Goal: Information Seeking & Learning: Learn about a topic

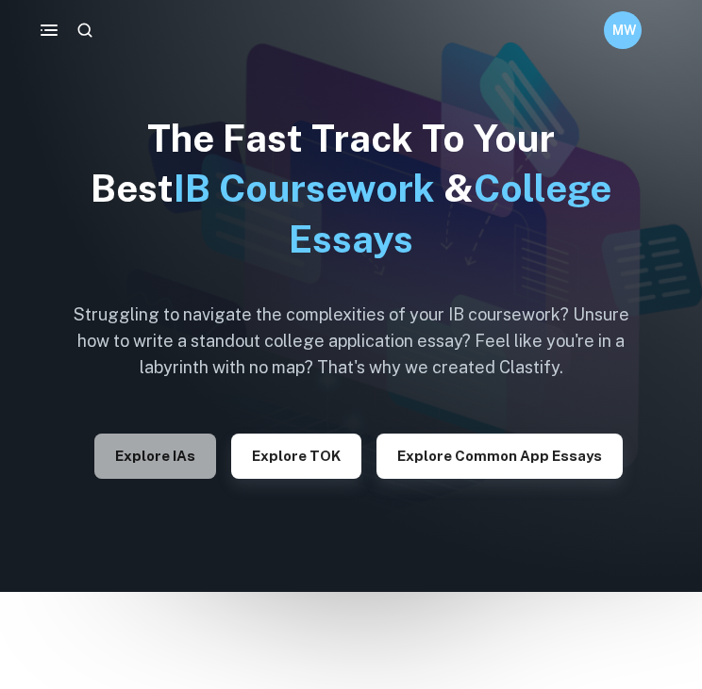
click at [128, 474] on button "Explore IAs" at bounding box center [155, 456] width 122 height 45
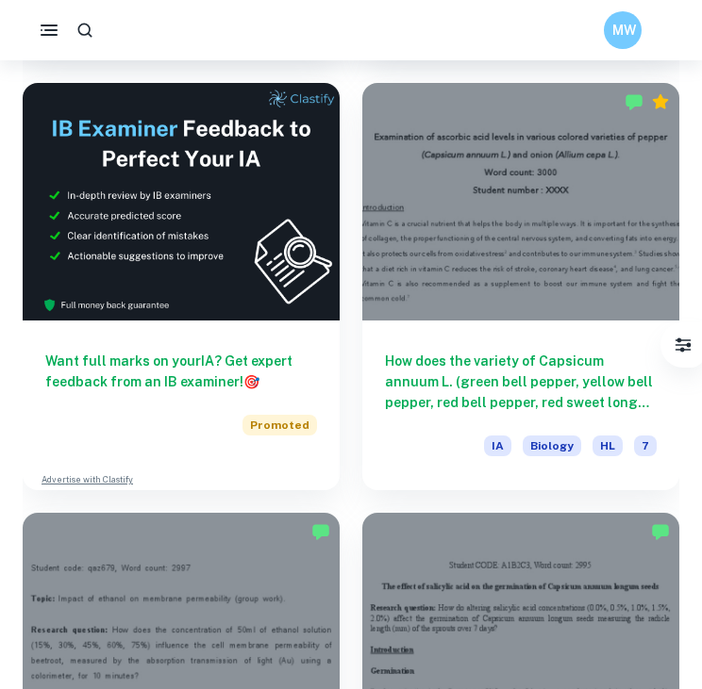
scroll to position [4486, 0]
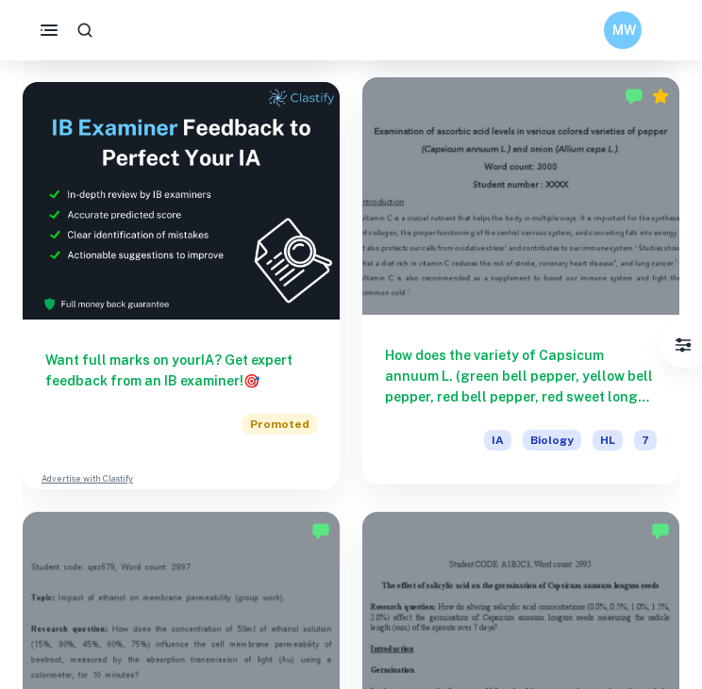
click at [581, 302] on div at bounding box center [520, 196] width 317 height 238
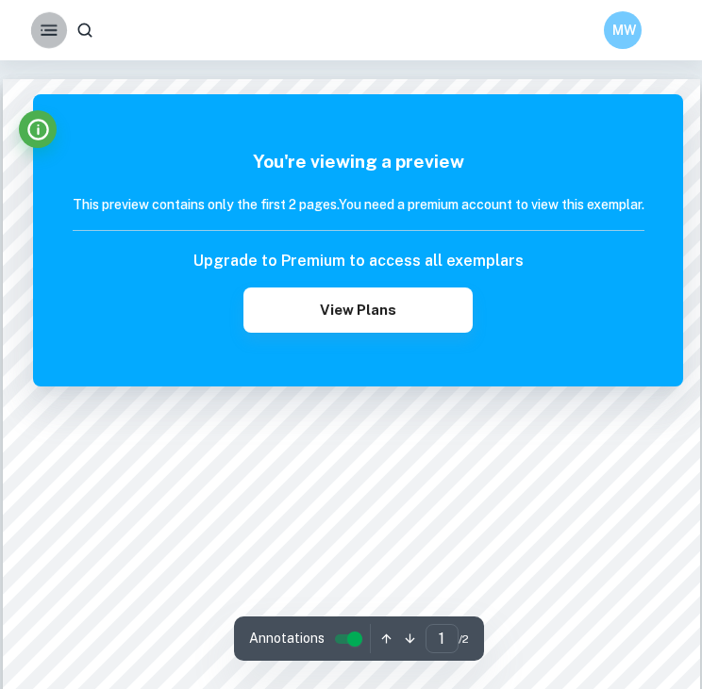
click at [56, 37] on icon "button" at bounding box center [49, 30] width 22 height 22
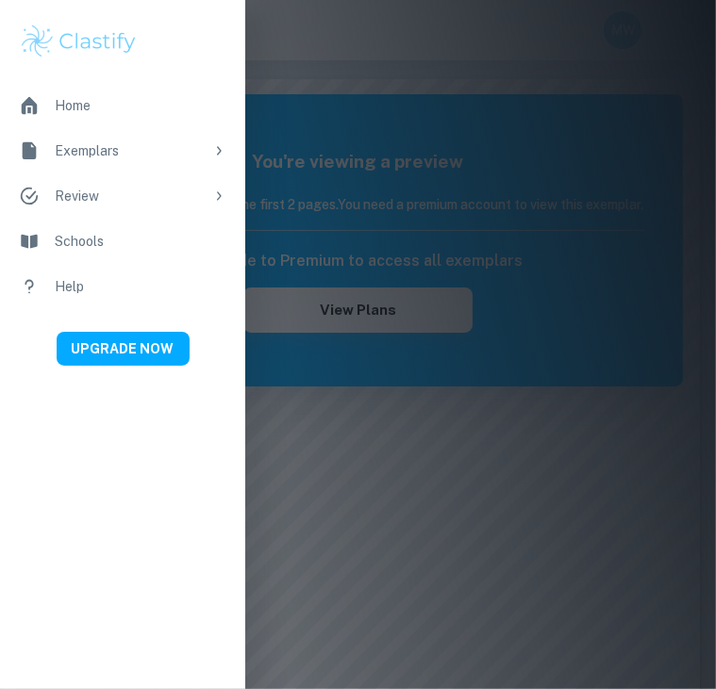
click at [460, 61] on div at bounding box center [358, 344] width 716 height 689
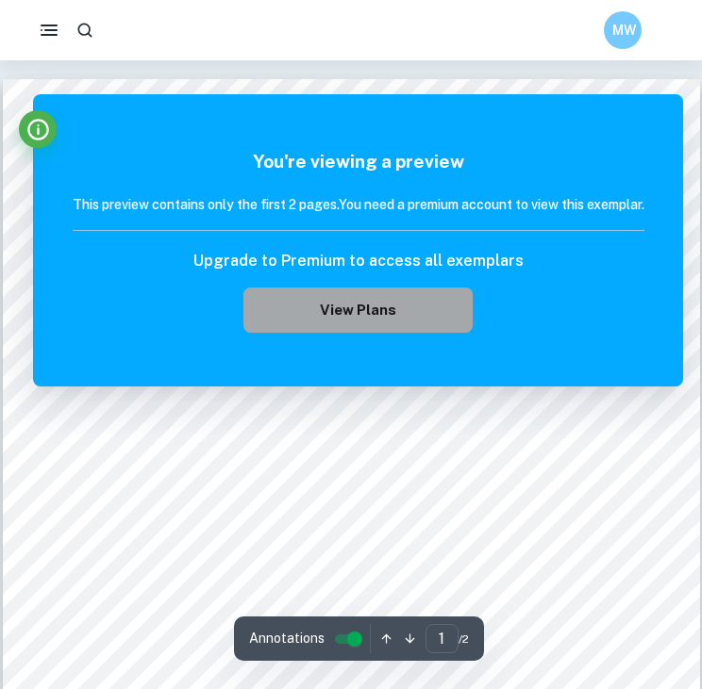
click at [344, 301] on button "View Plans" at bounding box center [357, 310] width 228 height 45
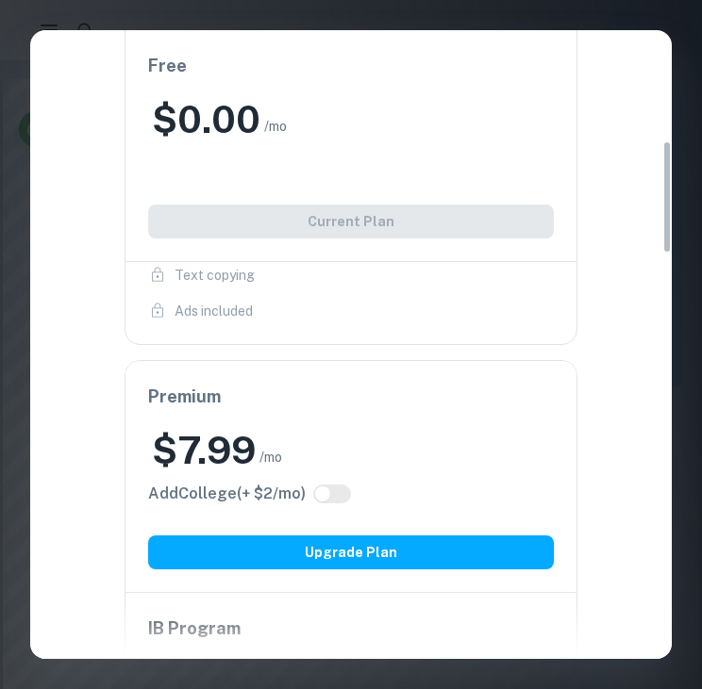
scroll to position [608, 0]
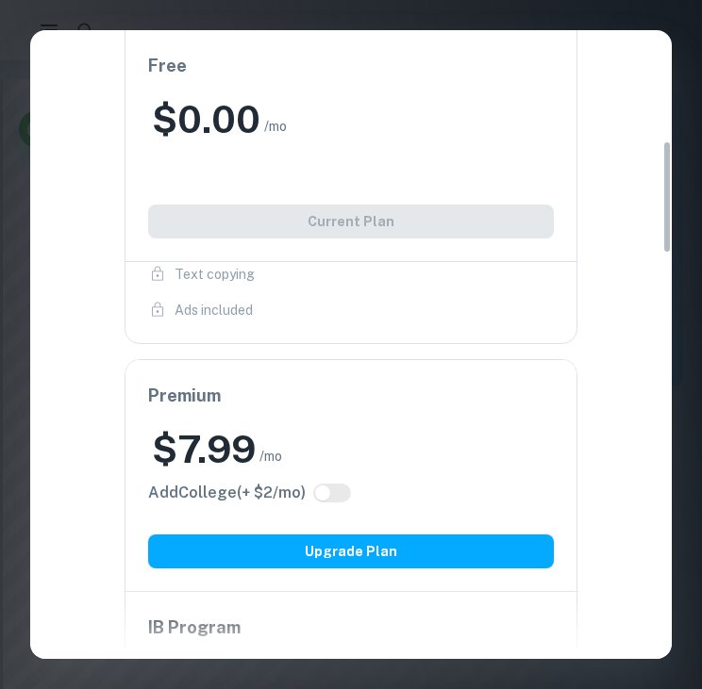
click at [675, 51] on div "Easily Ace Your IB Coursework & Crush College Essays. Get Clastify Premium Get …" at bounding box center [351, 344] width 702 height 689
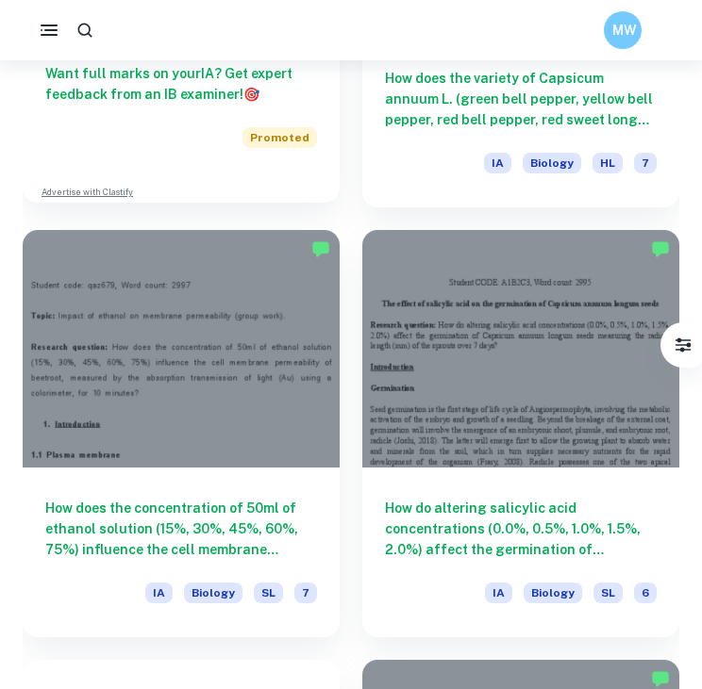
scroll to position [4780, 0]
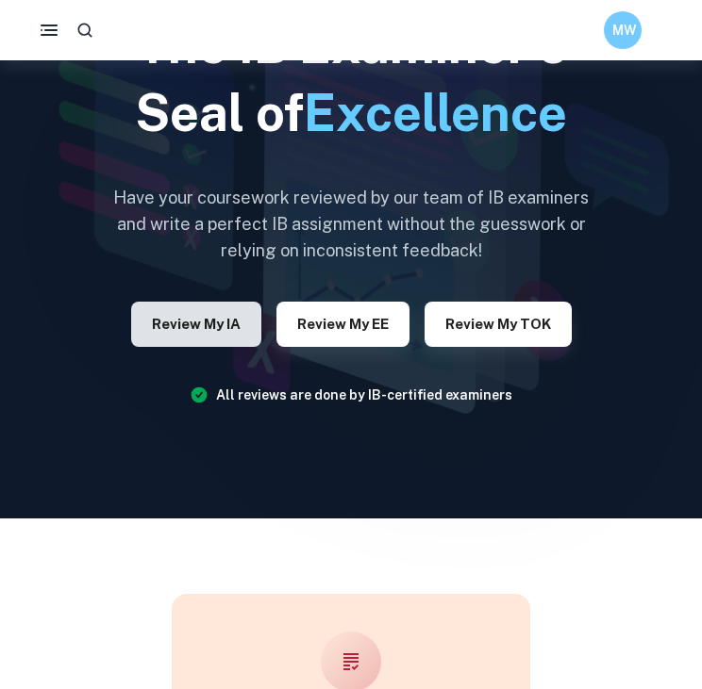
scroll to position [145, 0]
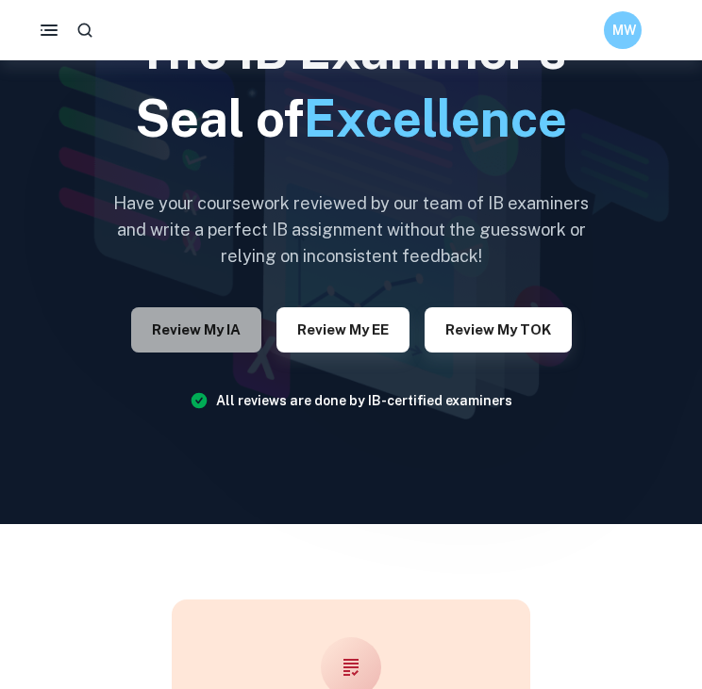
click at [221, 336] on button "Review my IA" at bounding box center [196, 329] width 130 height 45
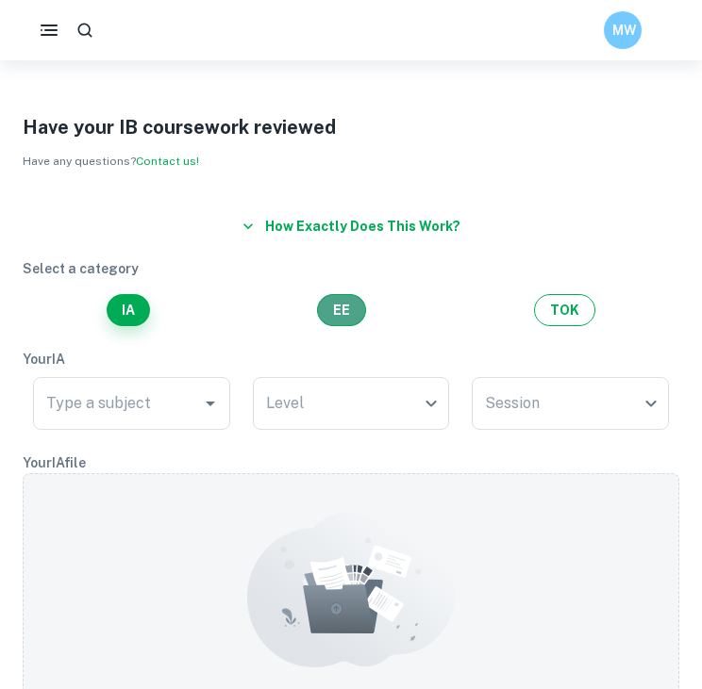
click at [332, 325] on button "EE" at bounding box center [341, 310] width 49 height 32
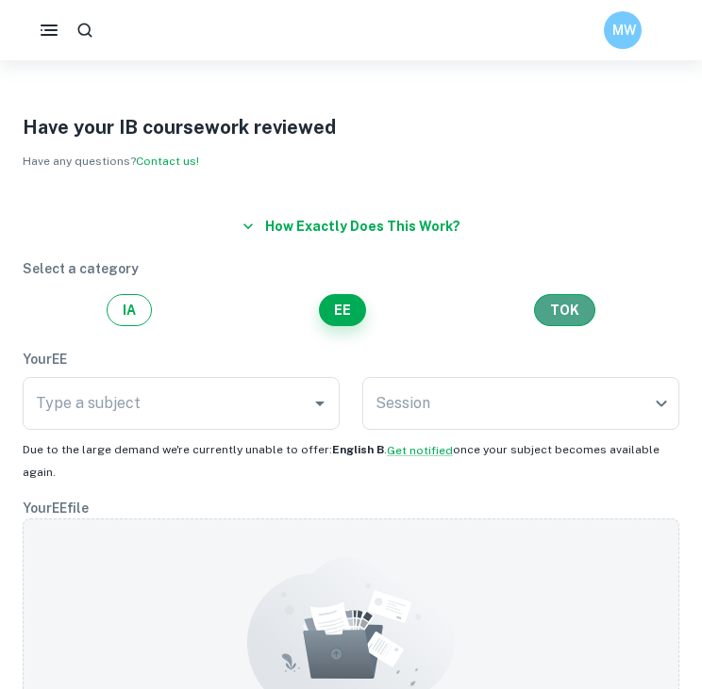
click at [558, 306] on button "TOK" at bounding box center [564, 310] width 61 height 32
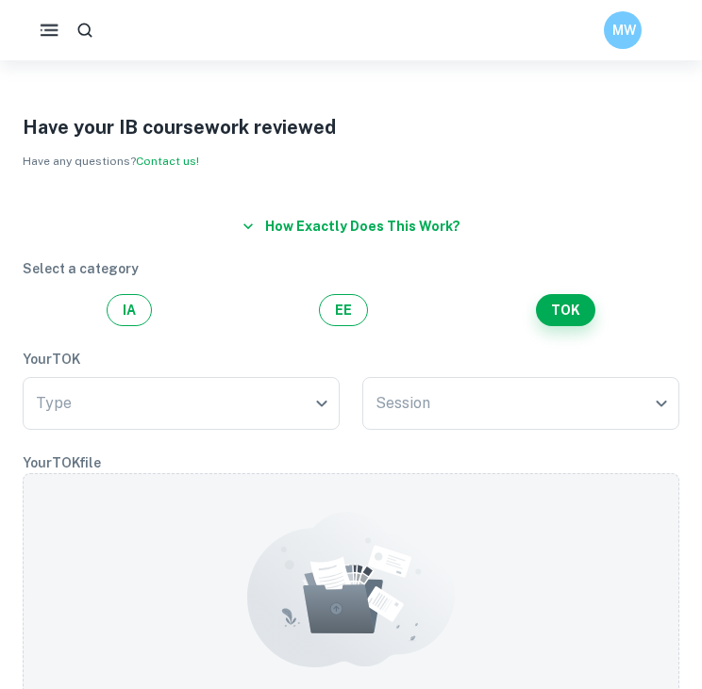
click at [34, 33] on button "button" at bounding box center [49, 30] width 40 height 40
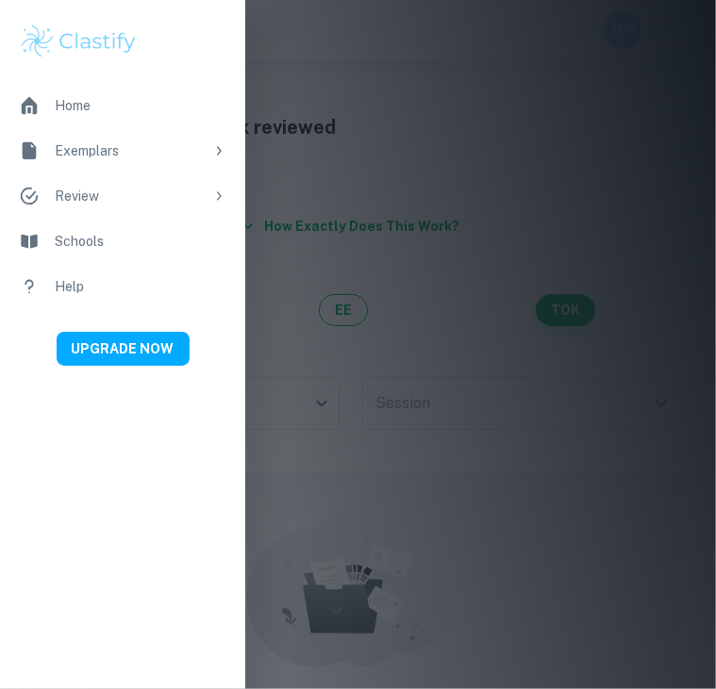
click at [208, 149] on li "Exemplars" at bounding box center [122, 150] width 245 height 45
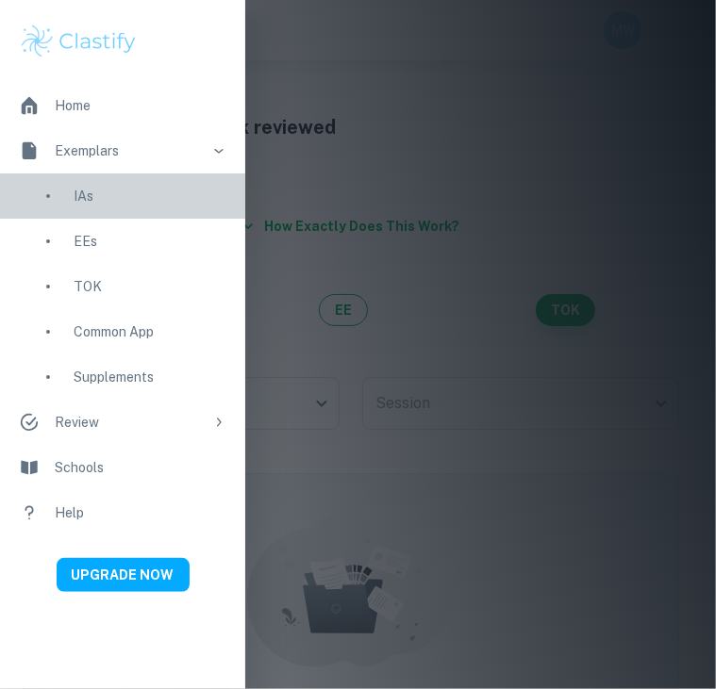
click at [78, 202] on div "IAs" at bounding box center [150, 196] width 153 height 21
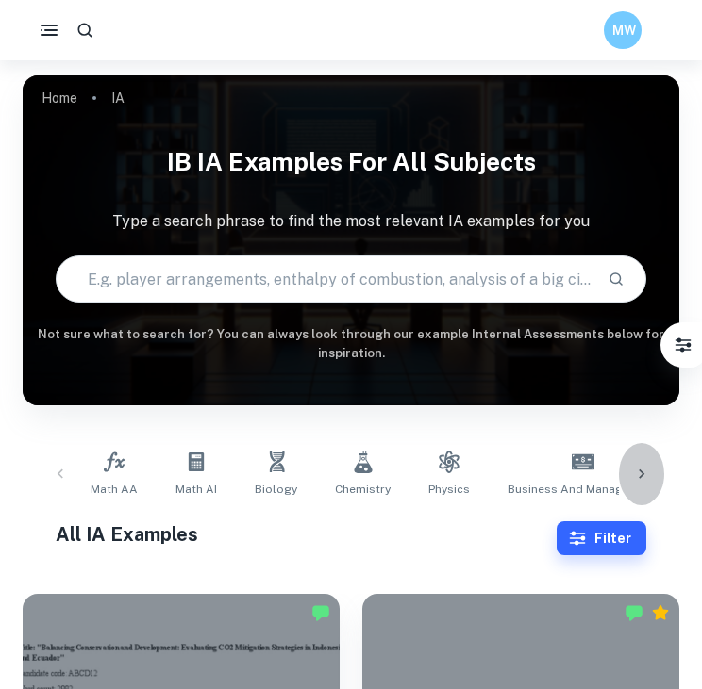
click at [637, 468] on icon at bounding box center [641, 474] width 19 height 19
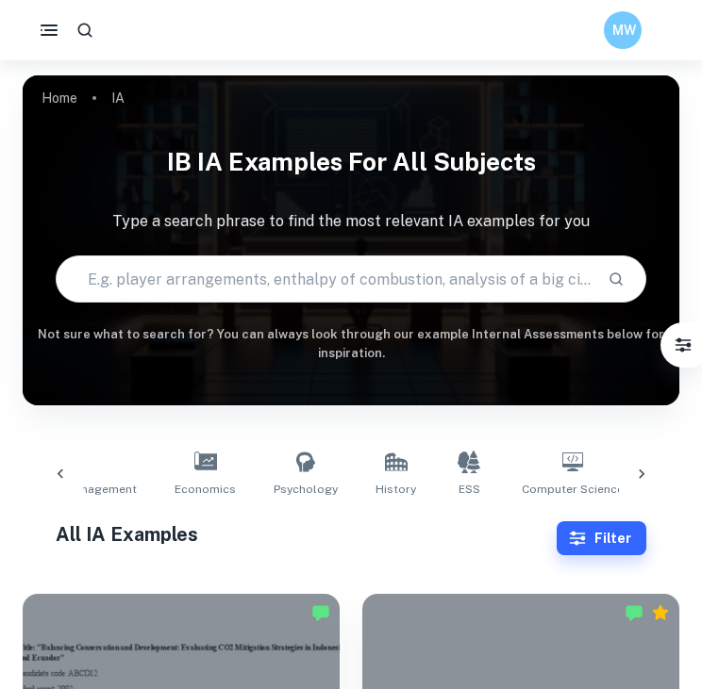
scroll to position [0, 524]
click at [644, 470] on icon at bounding box center [641, 474] width 19 height 19
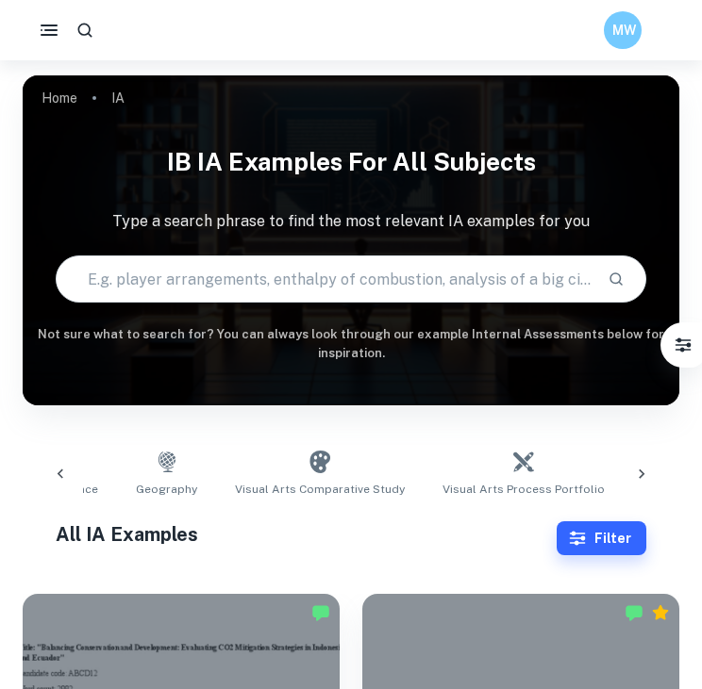
scroll to position [0, 1050]
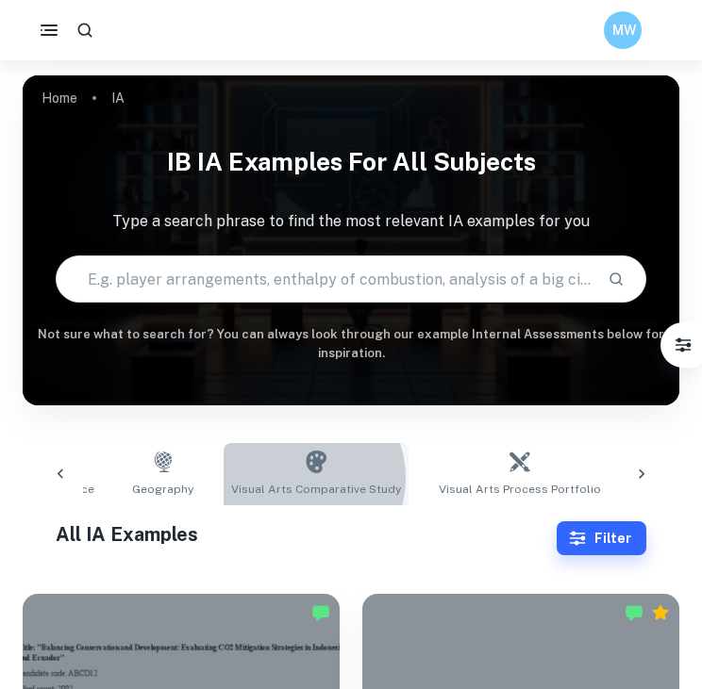
click at [262, 478] on link "Visual Arts Comparative Study" at bounding box center [316, 474] width 185 height 62
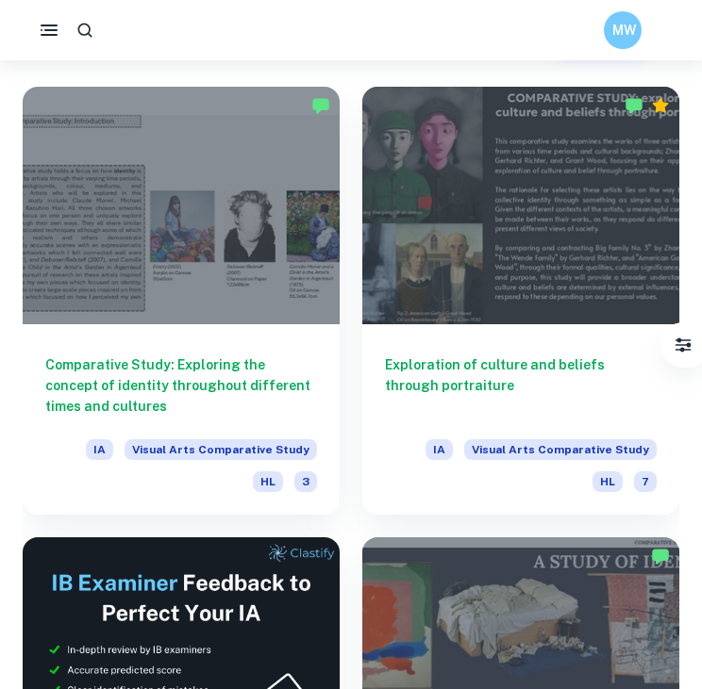
scroll to position [845, 0]
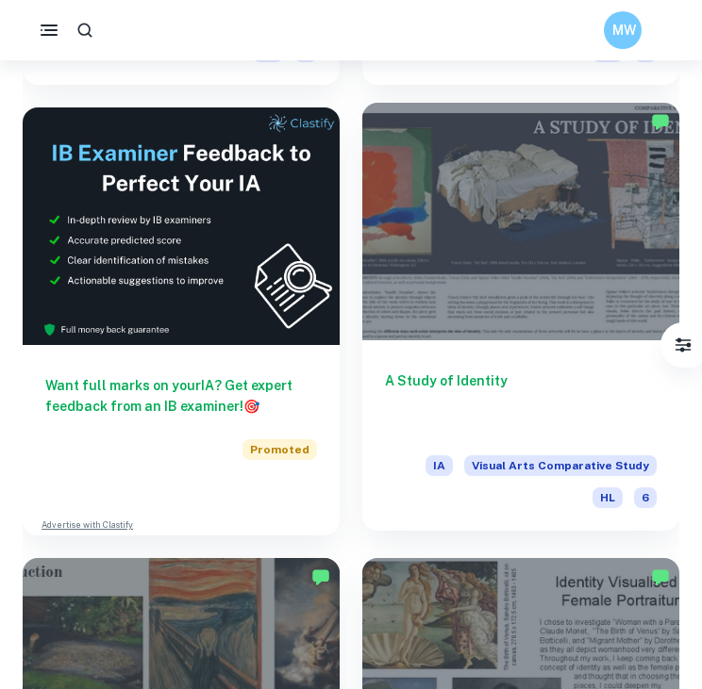
click at [507, 313] on div at bounding box center [520, 222] width 317 height 238
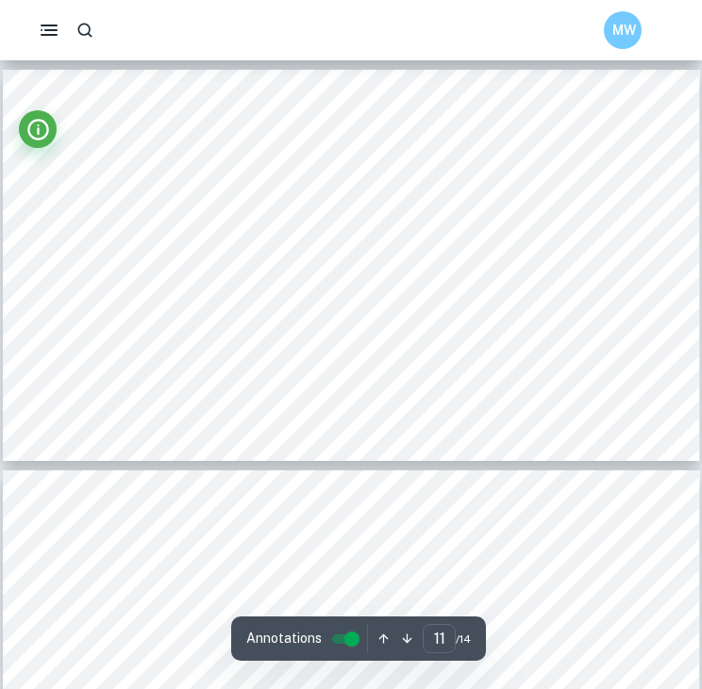
scroll to position [4312, 0]
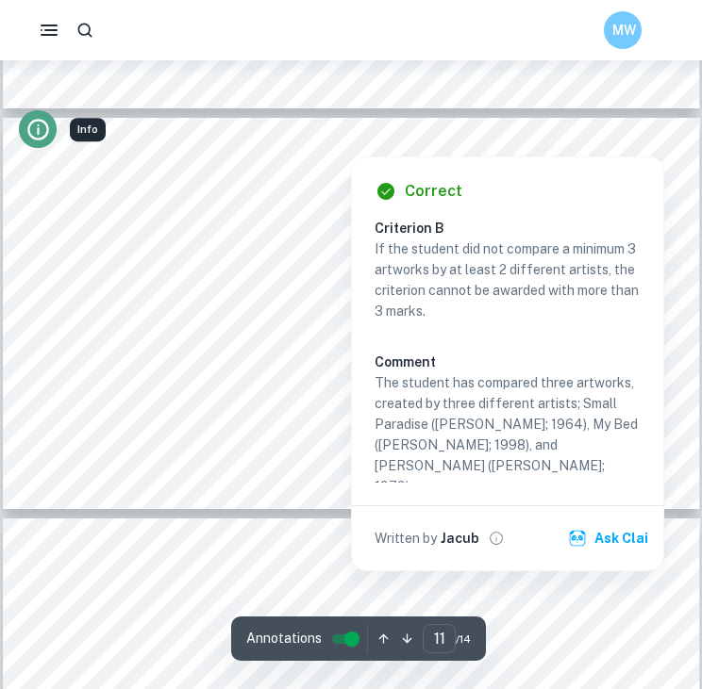
click at [38, 129] on icon "Info" at bounding box center [38, 131] width 2 height 8
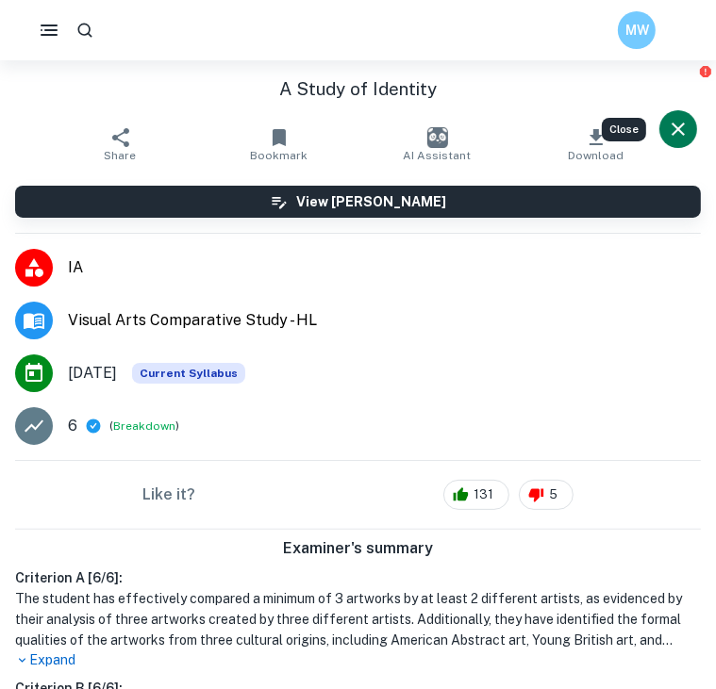
click at [660, 136] on button "Close" at bounding box center [678, 129] width 38 height 38
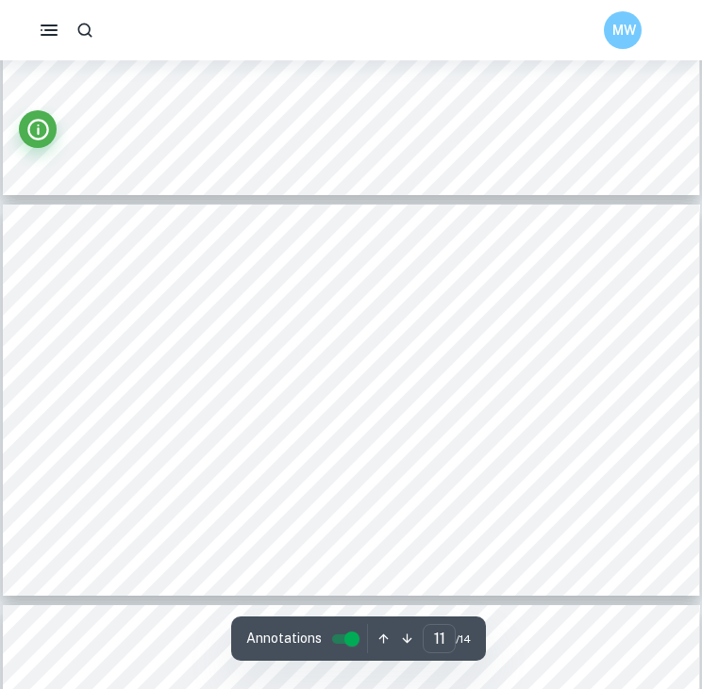
scroll to position [4226, 0]
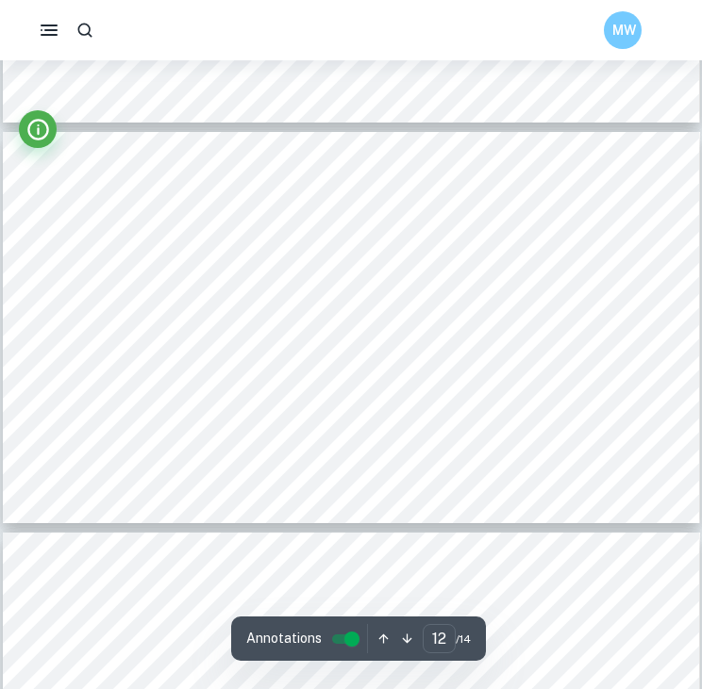
type input "13"
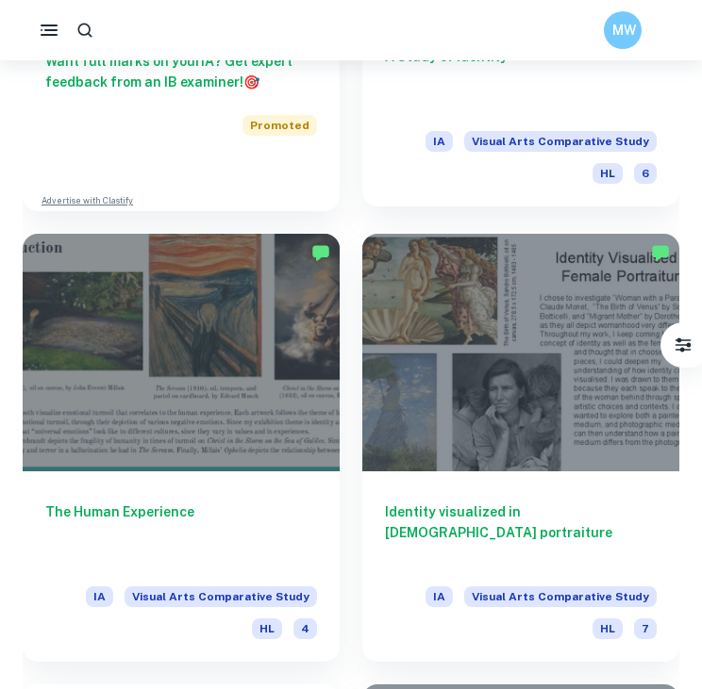
scroll to position [1178, 0]
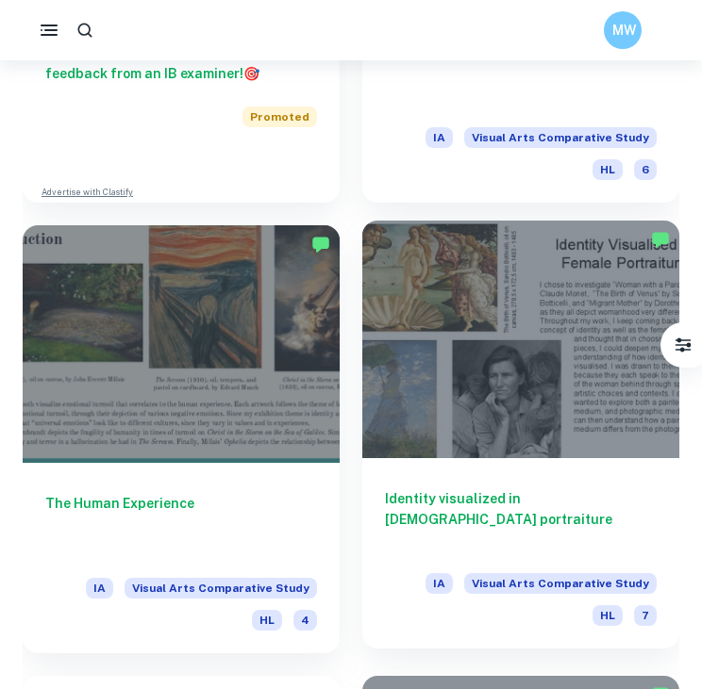
click at [443, 293] on div at bounding box center [520, 340] width 317 height 238
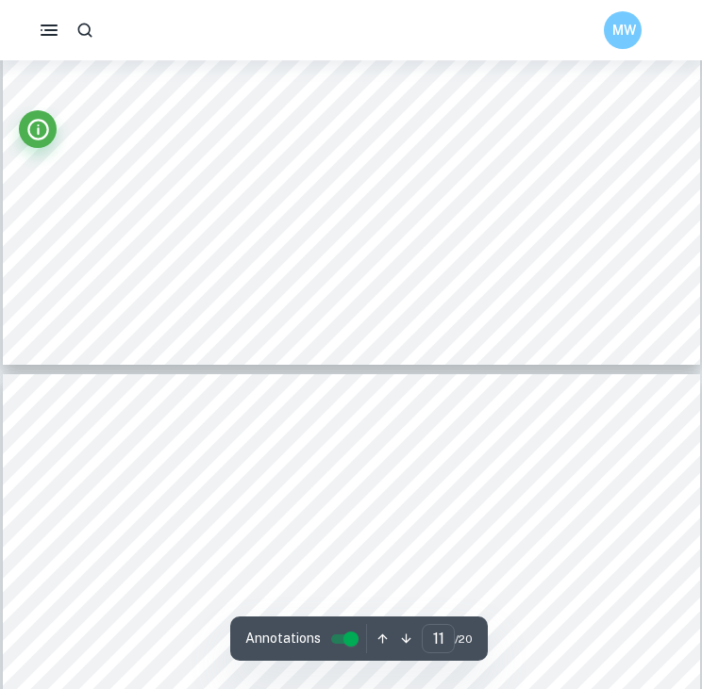
type input "12"
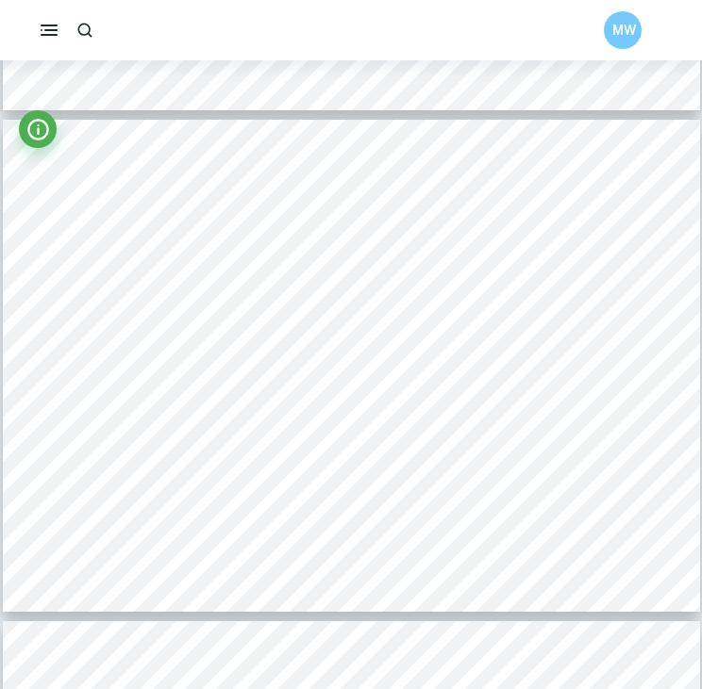
scroll to position [5823, 0]
